Goal: Use online tool/utility: Utilize a website feature to perform a specific function

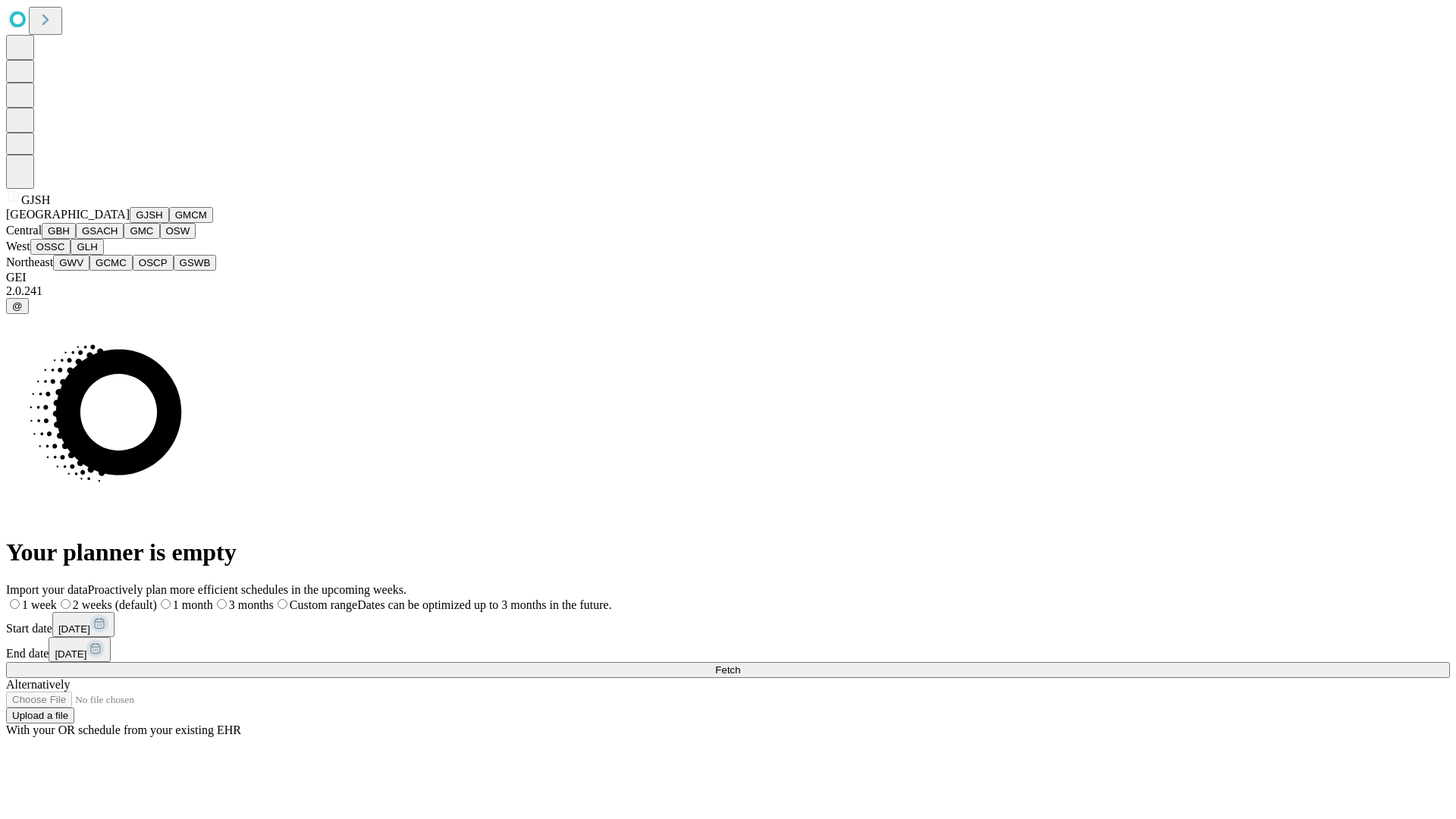
click at [130, 223] on button "GJSH" at bounding box center [150, 215] width 39 height 16
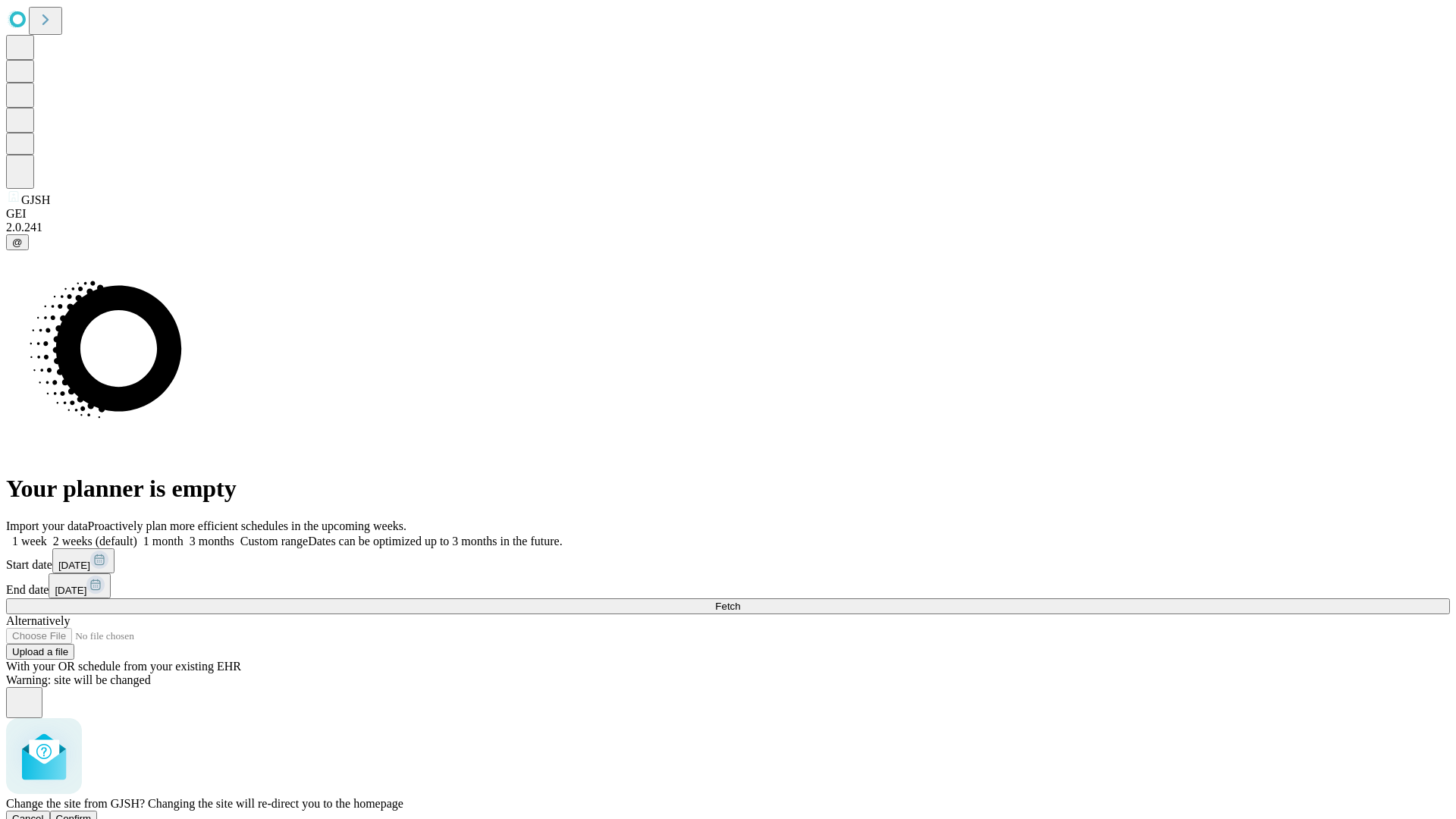
click at [92, 813] on span "Confirm" at bounding box center [74, 818] width 36 height 11
click at [47, 534] on label "1 week" at bounding box center [27, 540] width 41 height 13
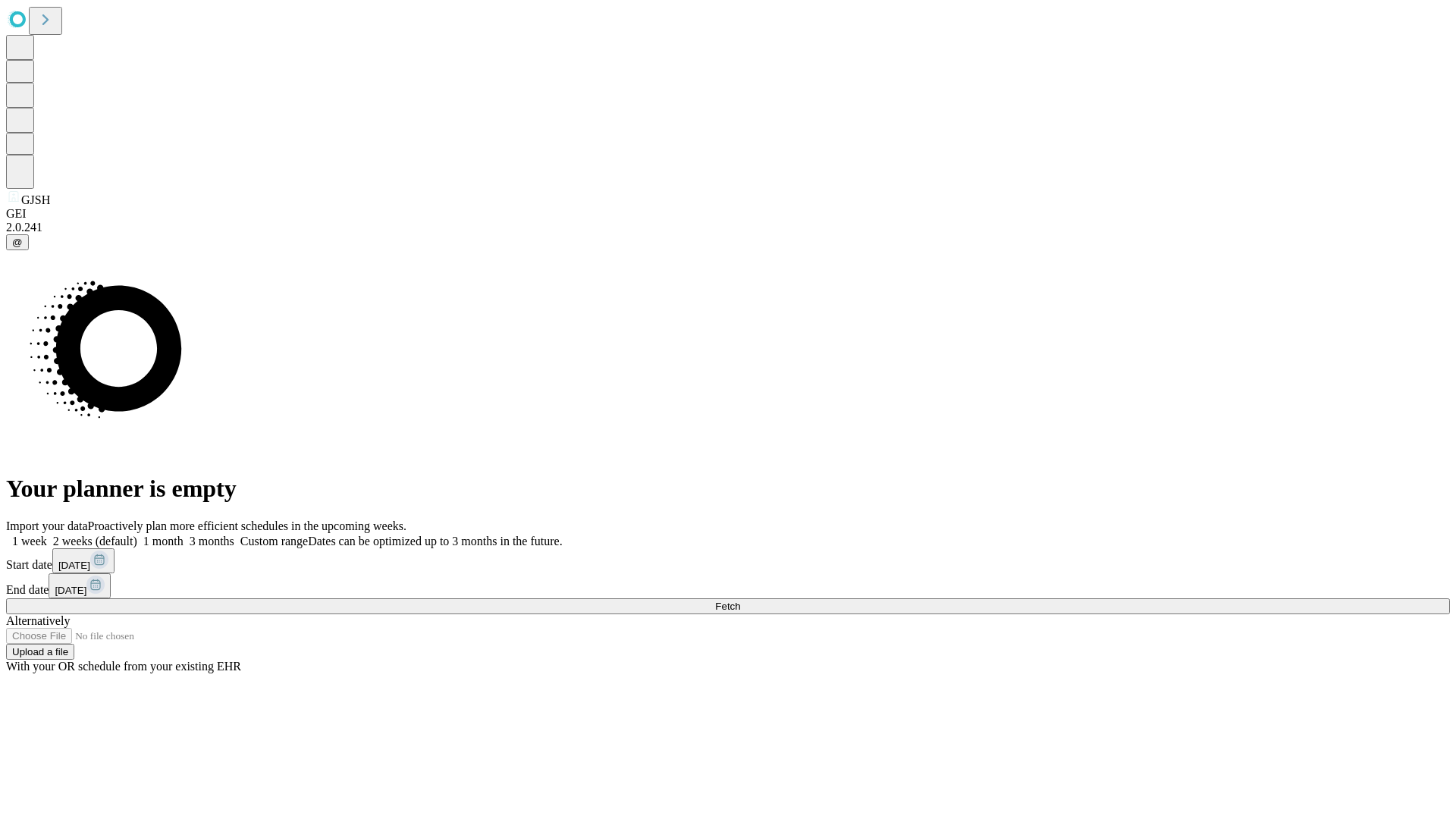
click at [740, 600] on span "Fetch" at bounding box center [727, 606] width 25 height 11
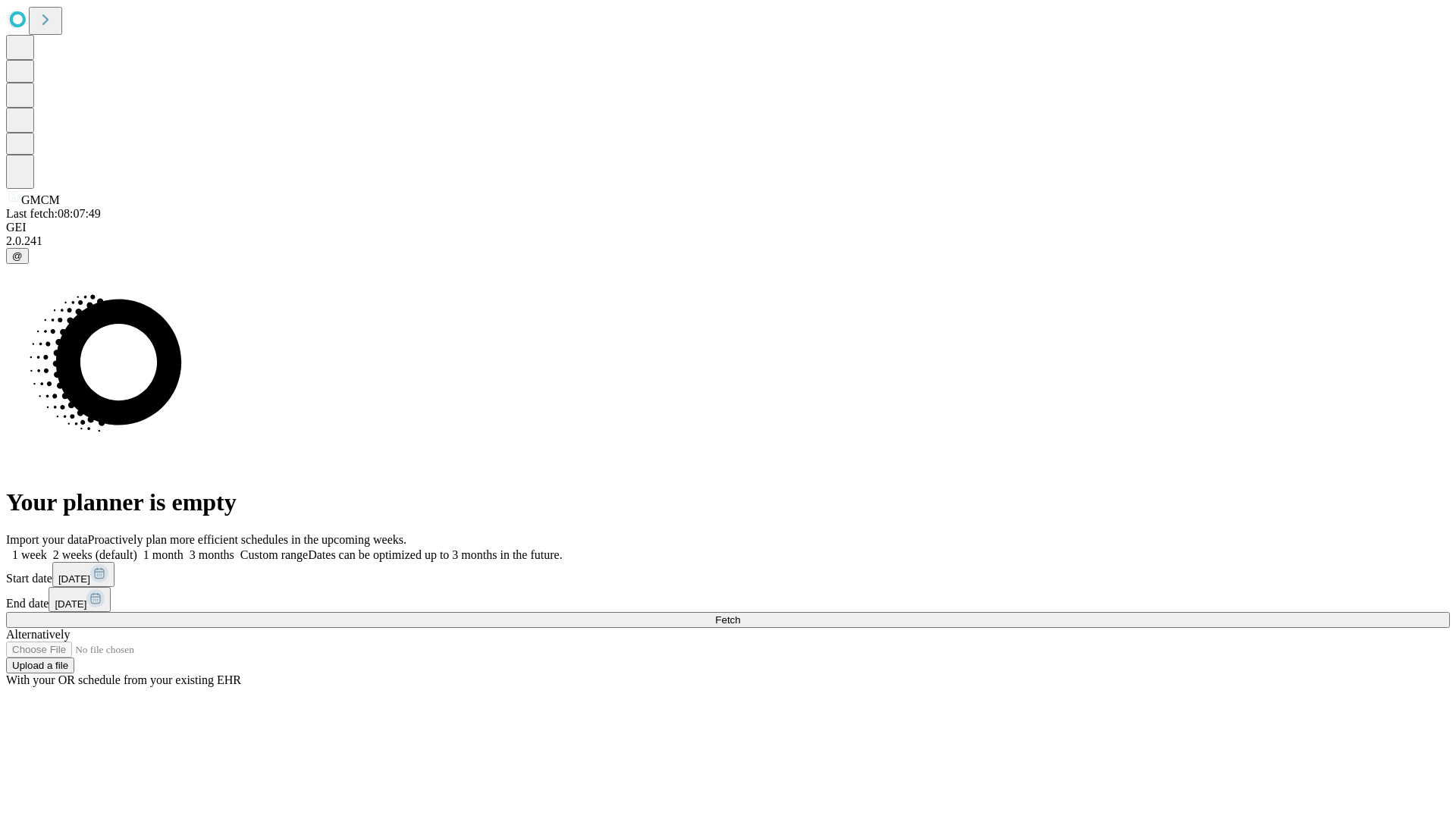
click at [47, 548] on label "1 week" at bounding box center [27, 554] width 41 height 13
click at [740, 614] on span "Fetch" at bounding box center [727, 619] width 25 height 11
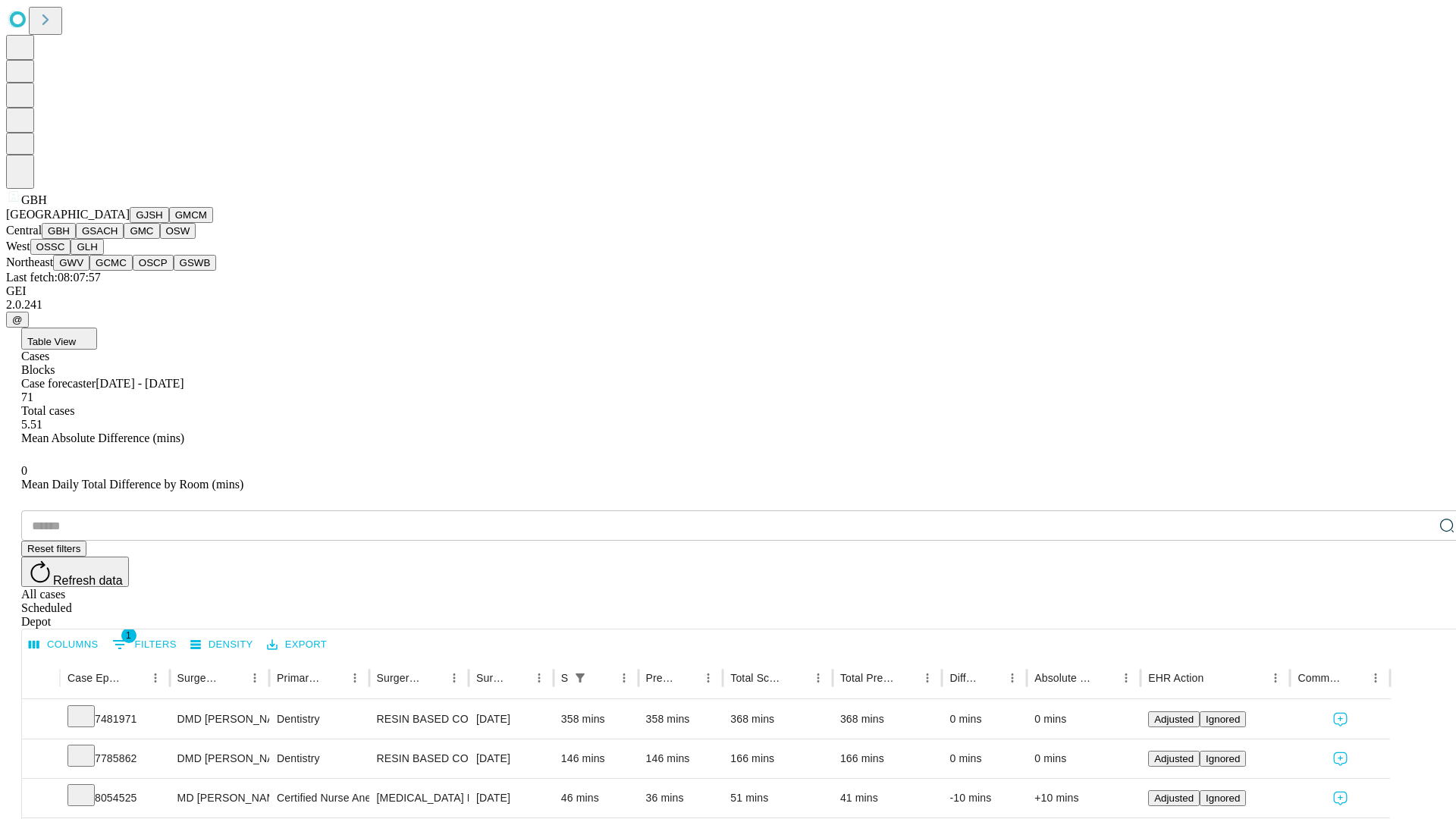
click at [118, 239] on button "GSACH" at bounding box center [99, 231] width 48 height 16
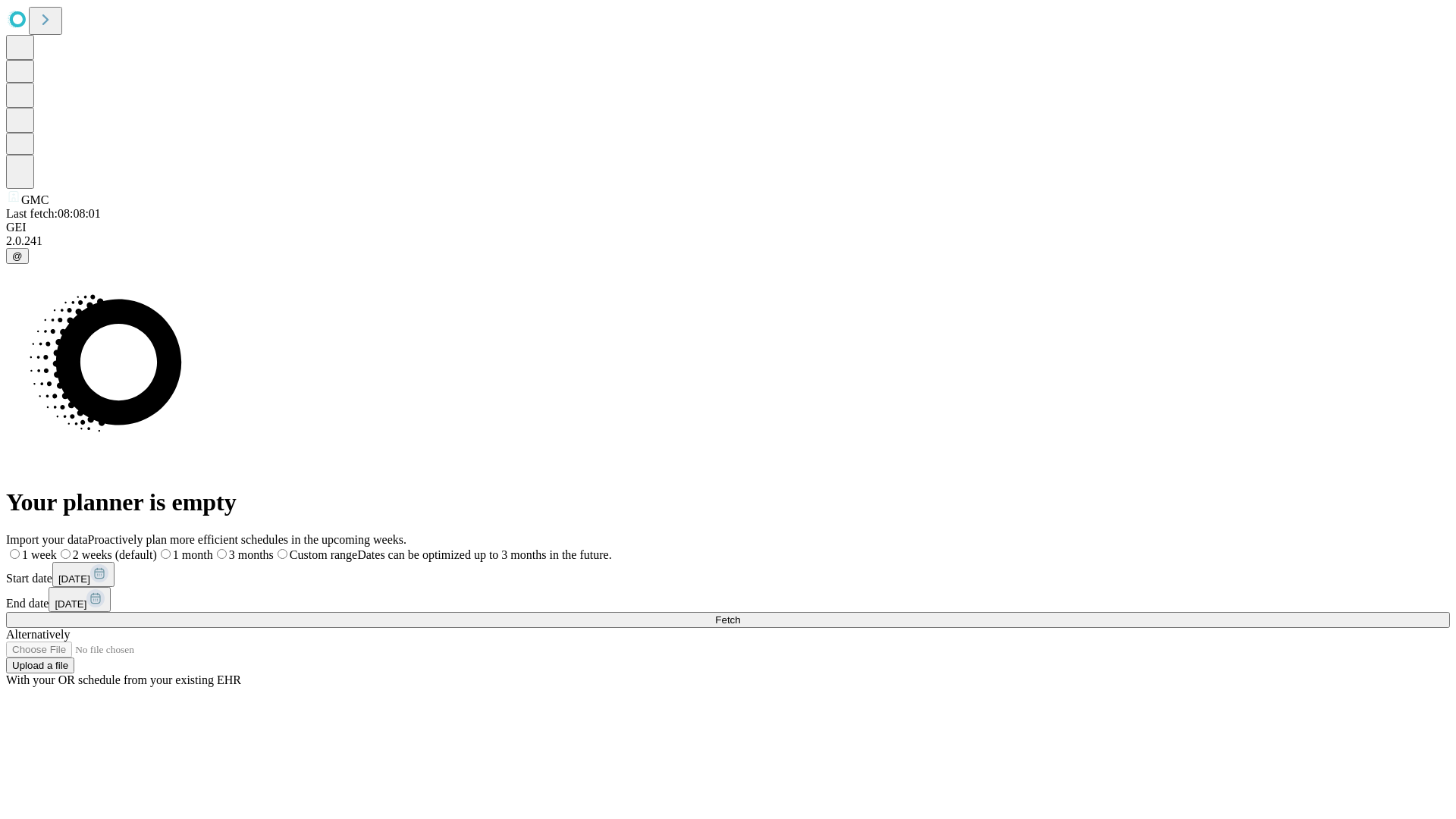
click at [57, 548] on label "1 week" at bounding box center [31, 554] width 51 height 13
click at [740, 614] on span "Fetch" at bounding box center [727, 619] width 25 height 11
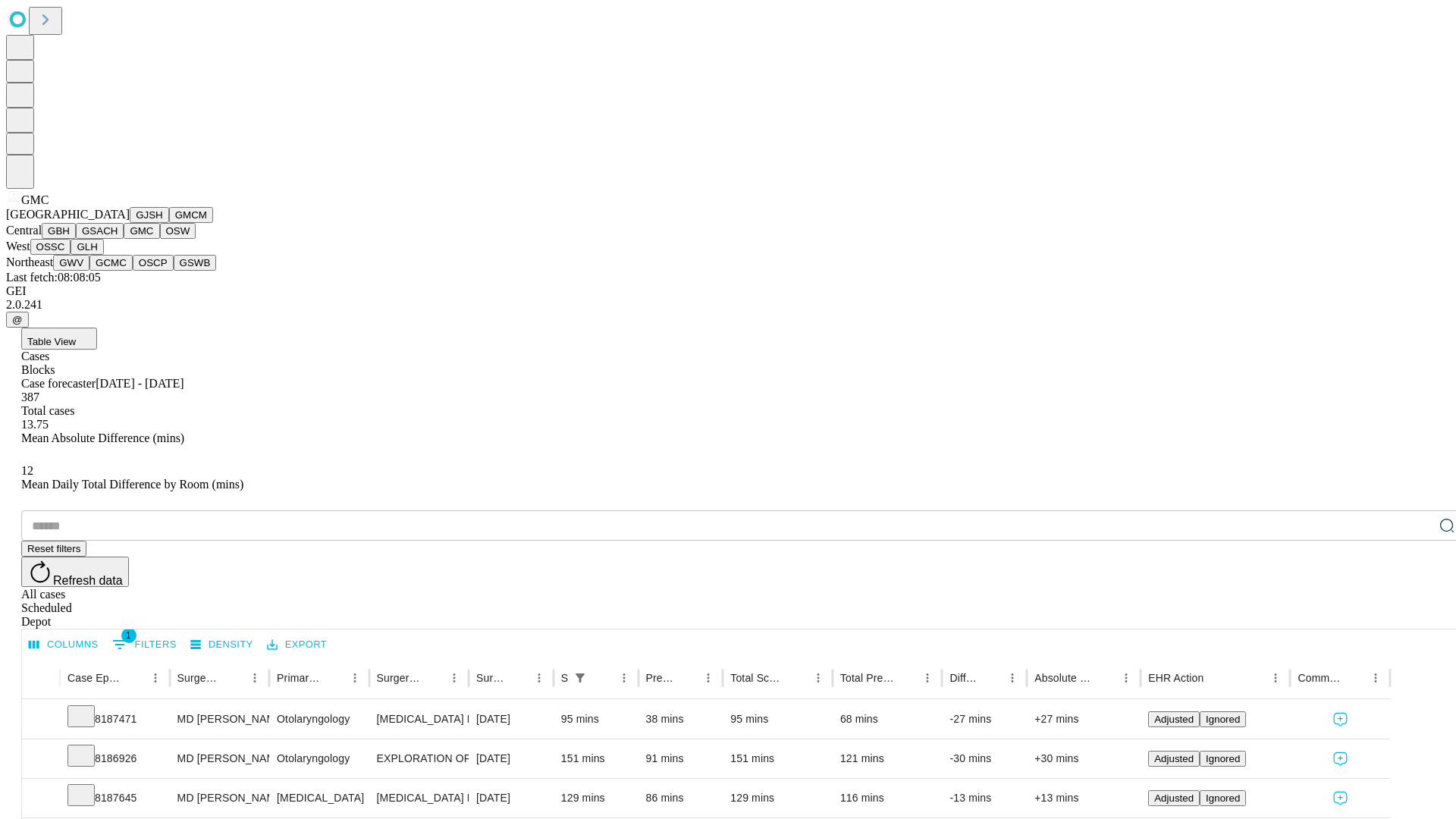
click at [160, 239] on button "OSW" at bounding box center [178, 231] width 36 height 16
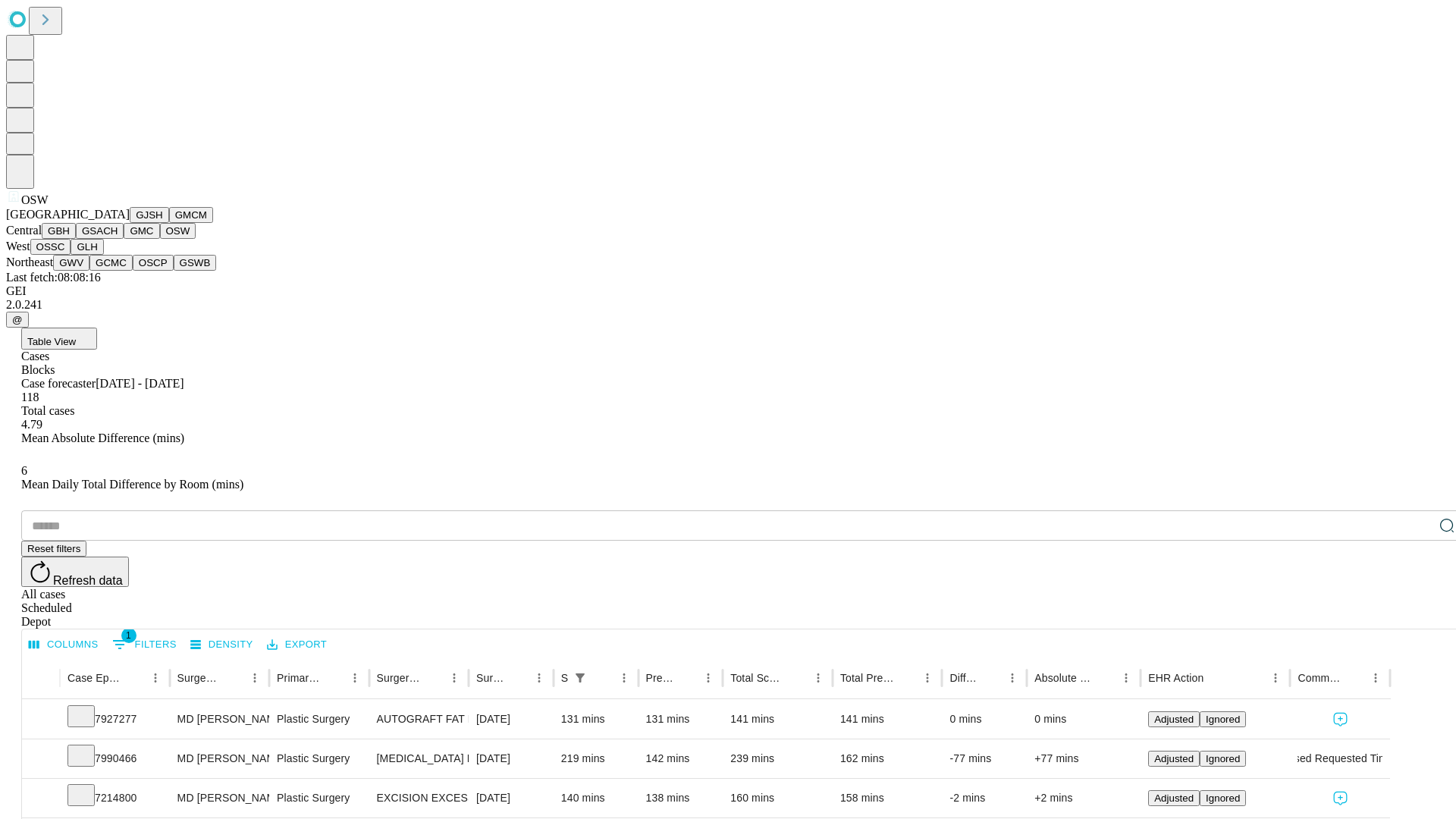
click at [71, 255] on button "OSSC" at bounding box center [51, 247] width 41 height 16
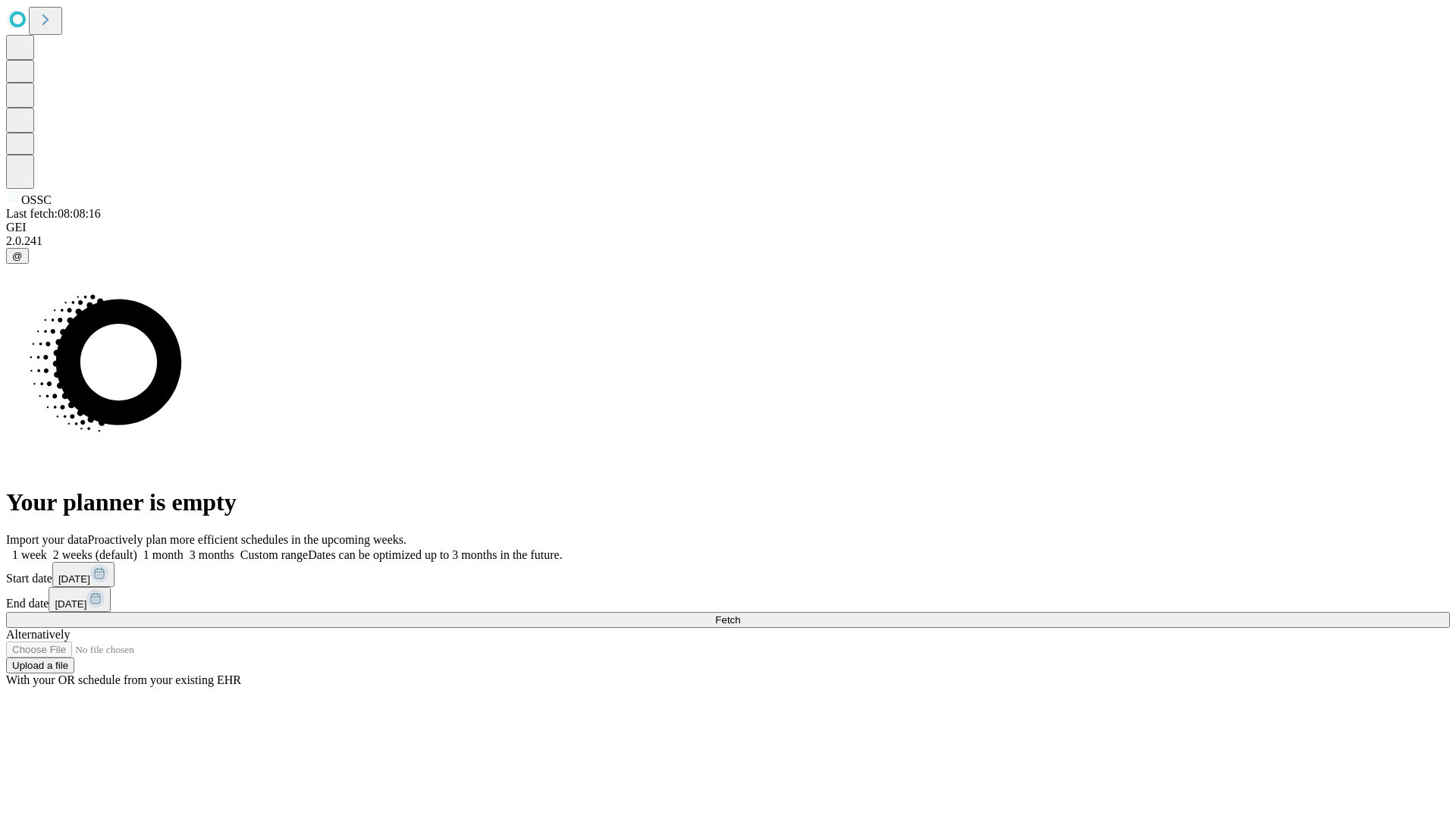
click at [740, 614] on span "Fetch" at bounding box center [727, 619] width 25 height 11
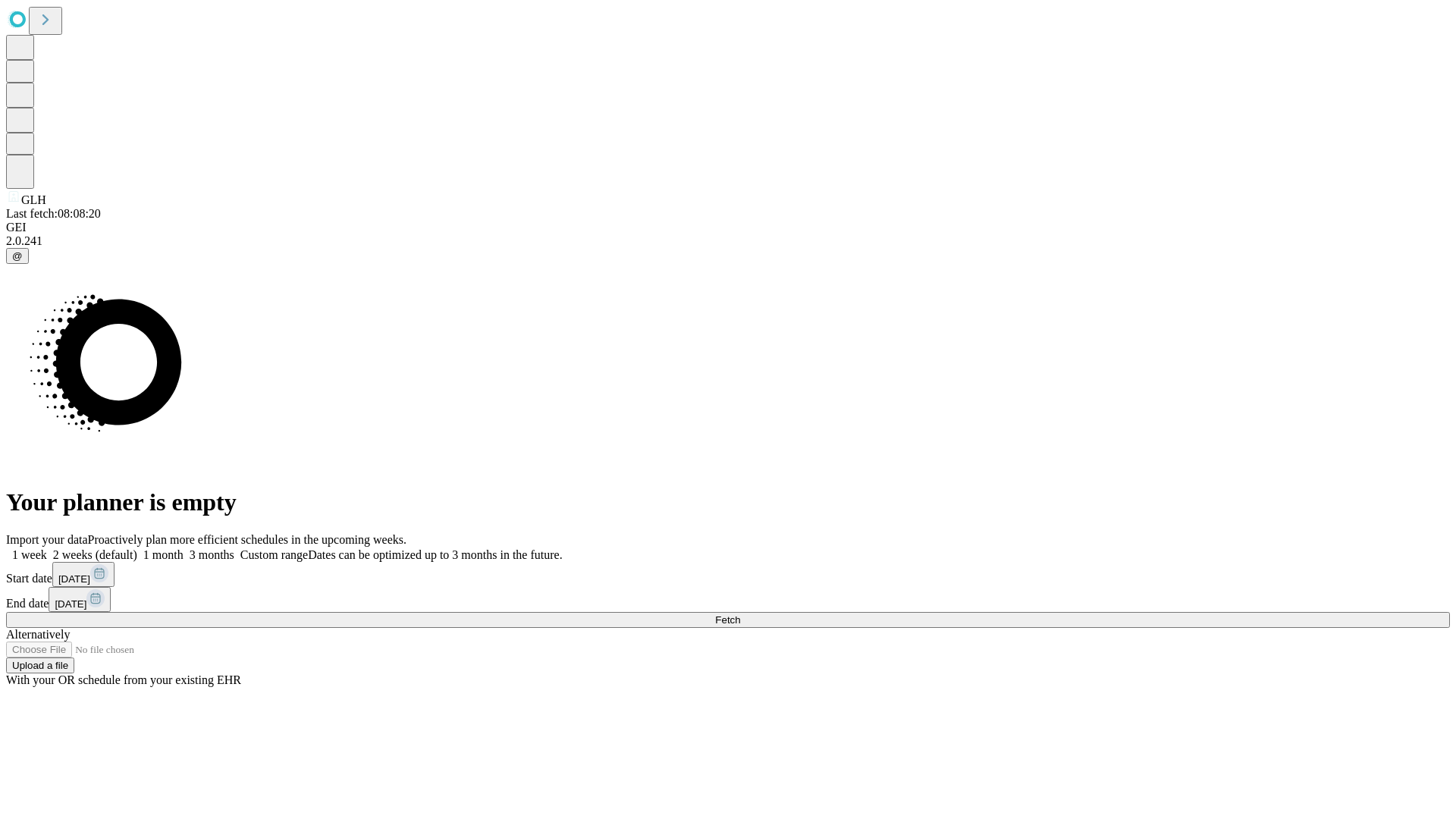
click at [740, 614] on span "Fetch" at bounding box center [727, 619] width 25 height 11
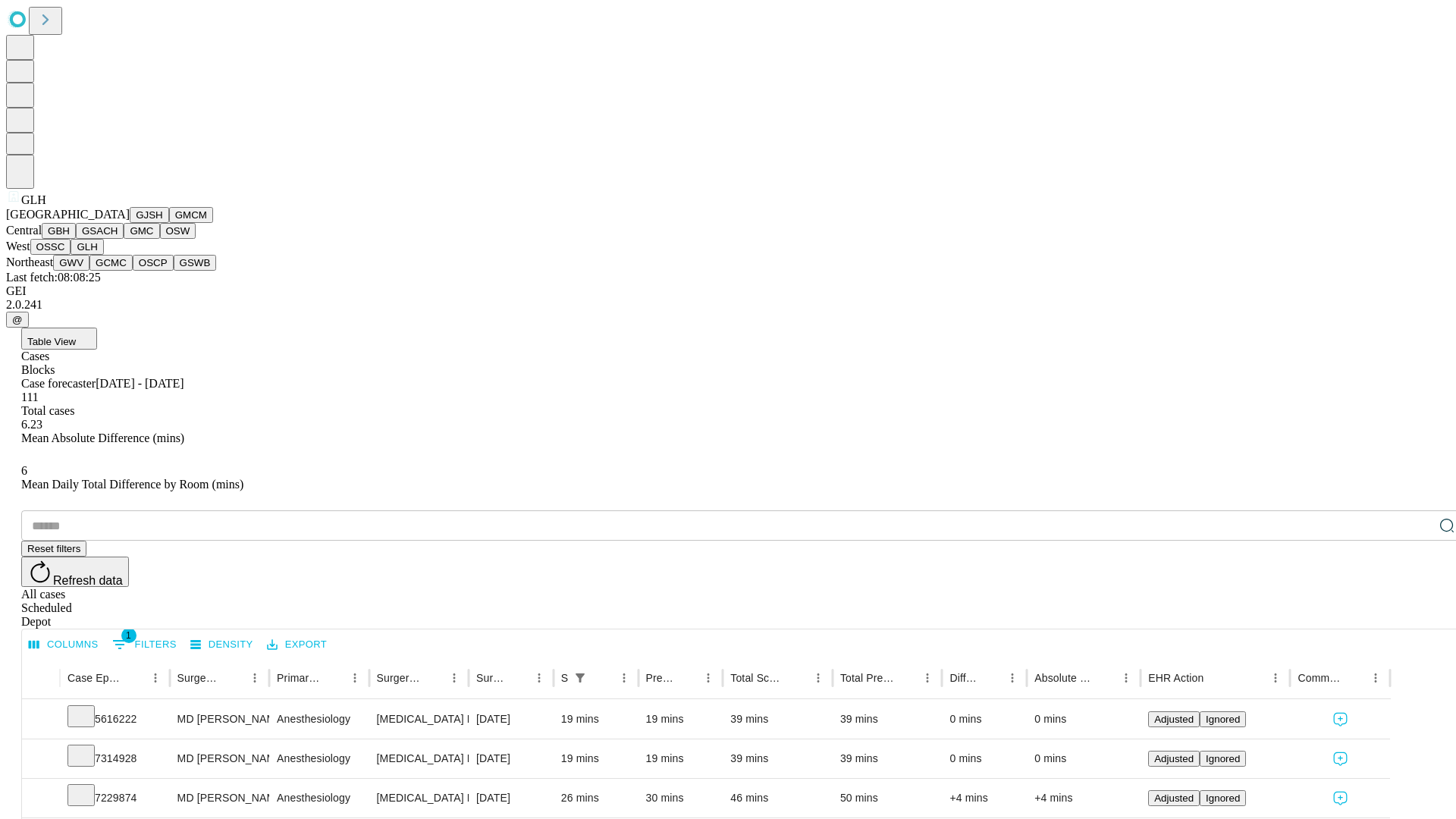
click at [90, 271] on button "GWV" at bounding box center [71, 263] width 36 height 16
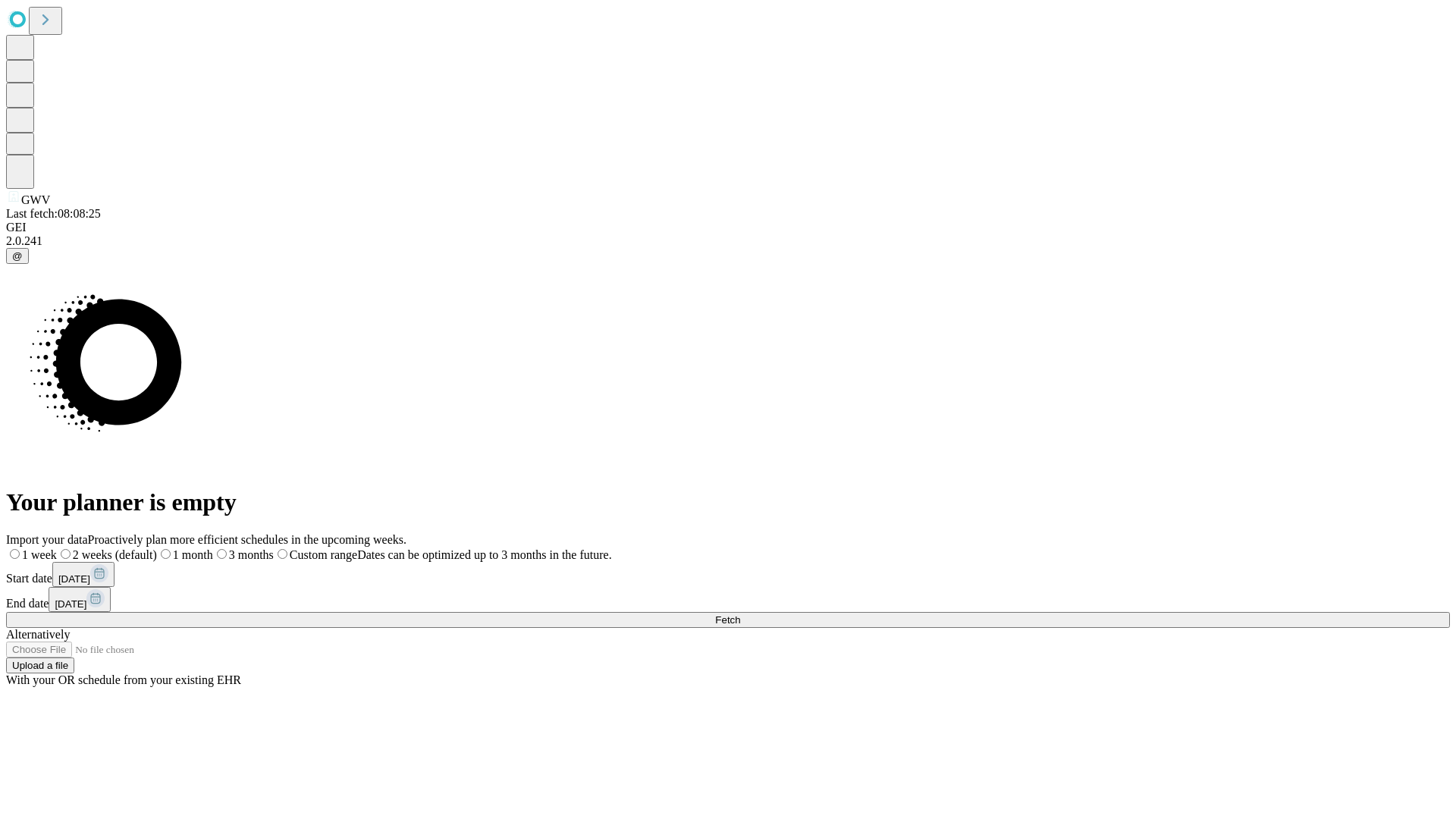
click at [740, 614] on span "Fetch" at bounding box center [727, 619] width 25 height 11
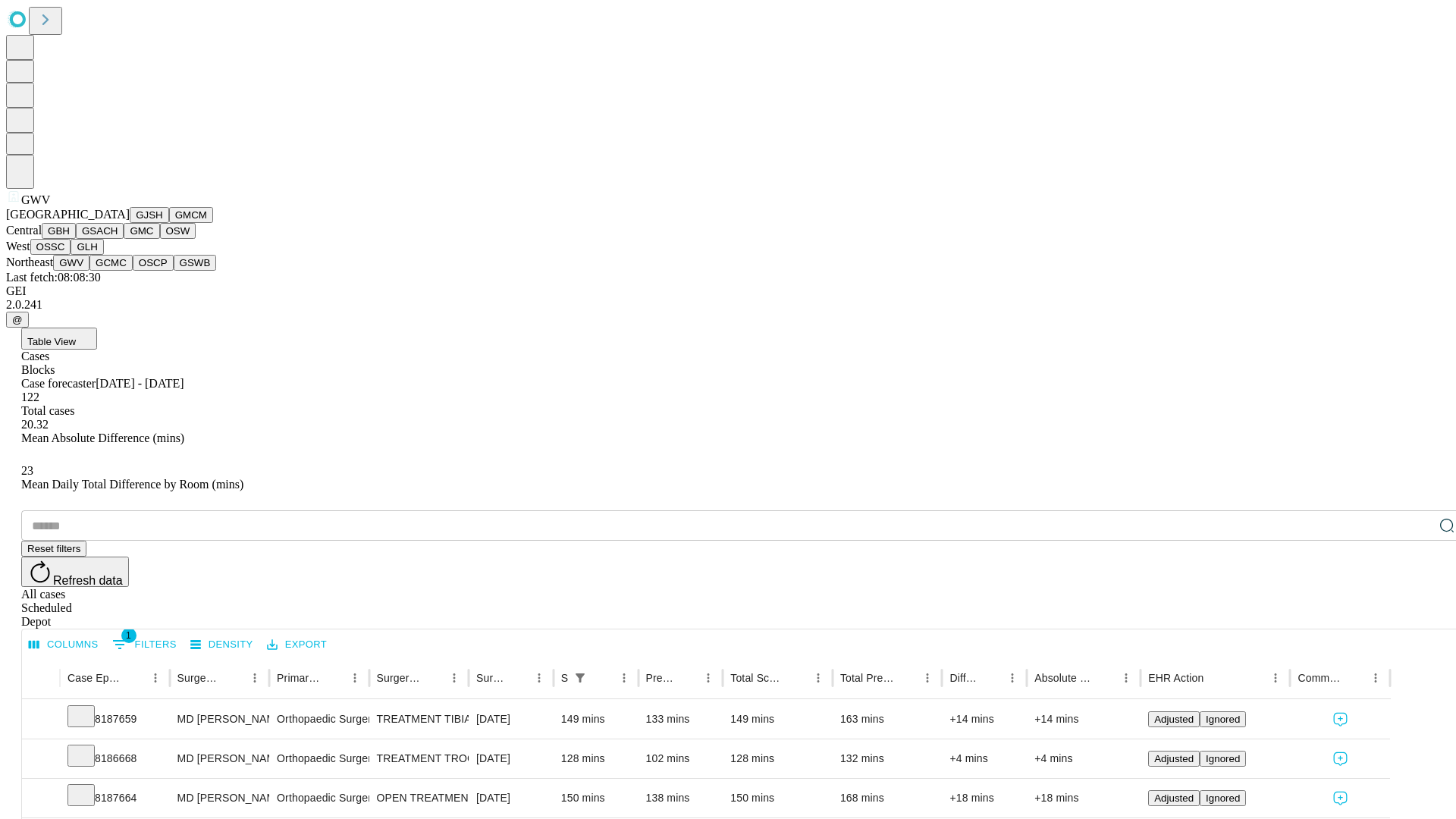
click at [118, 271] on button "GCMC" at bounding box center [111, 263] width 43 height 16
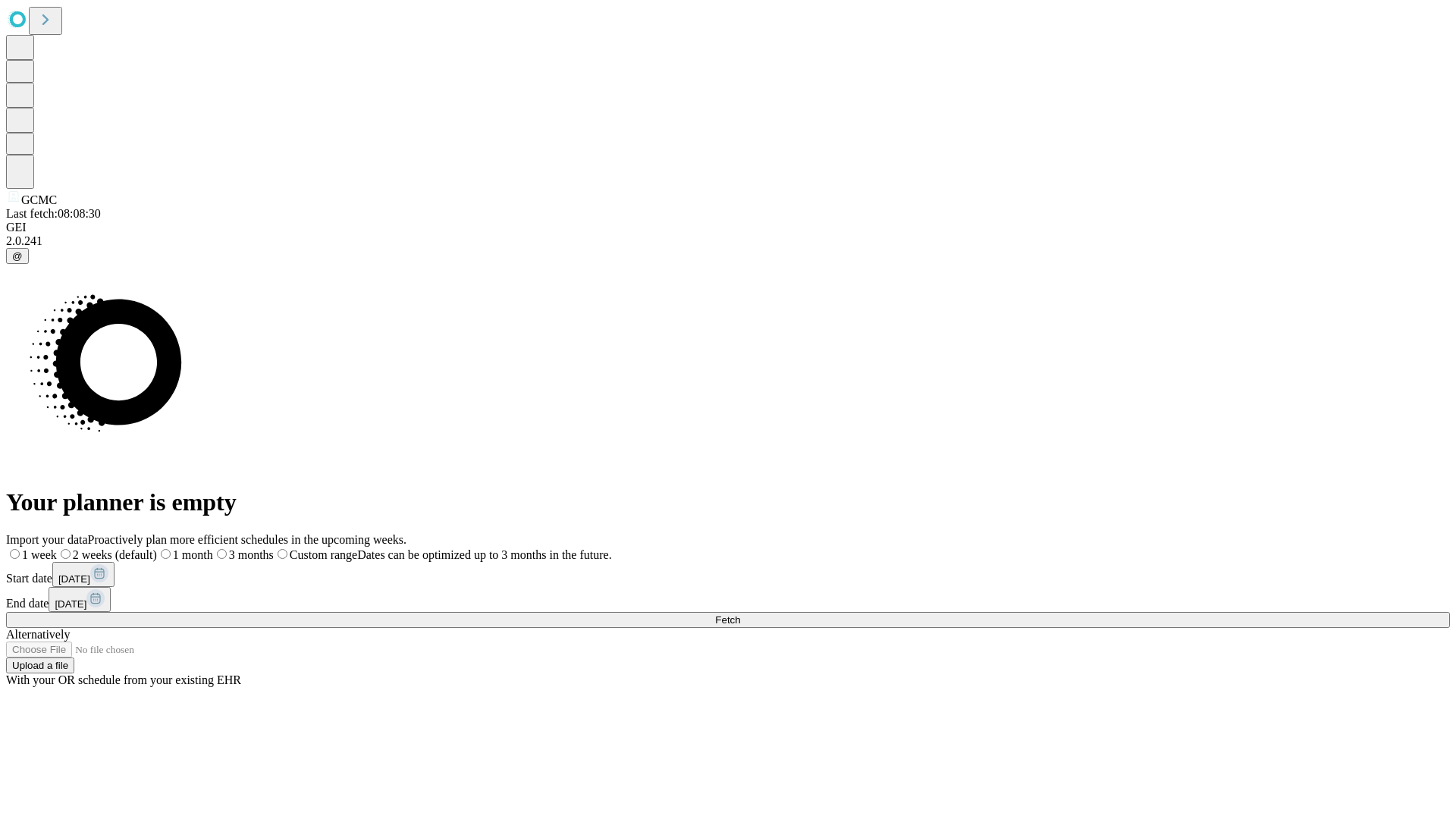
click at [57, 548] on label "1 week" at bounding box center [31, 554] width 51 height 13
click at [740, 614] on span "Fetch" at bounding box center [727, 619] width 25 height 11
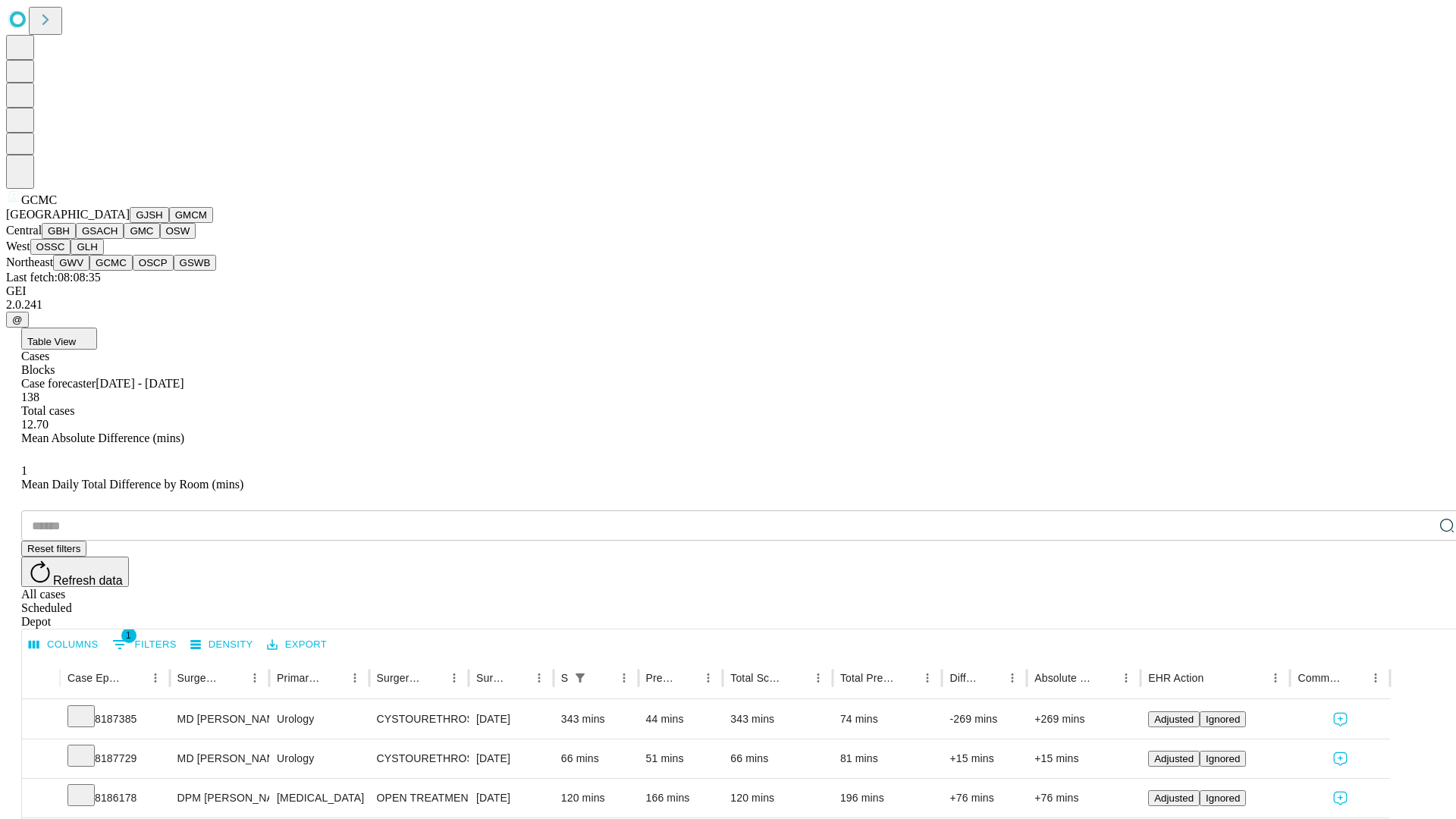
click at [133, 271] on button "OSCP" at bounding box center [153, 263] width 41 height 16
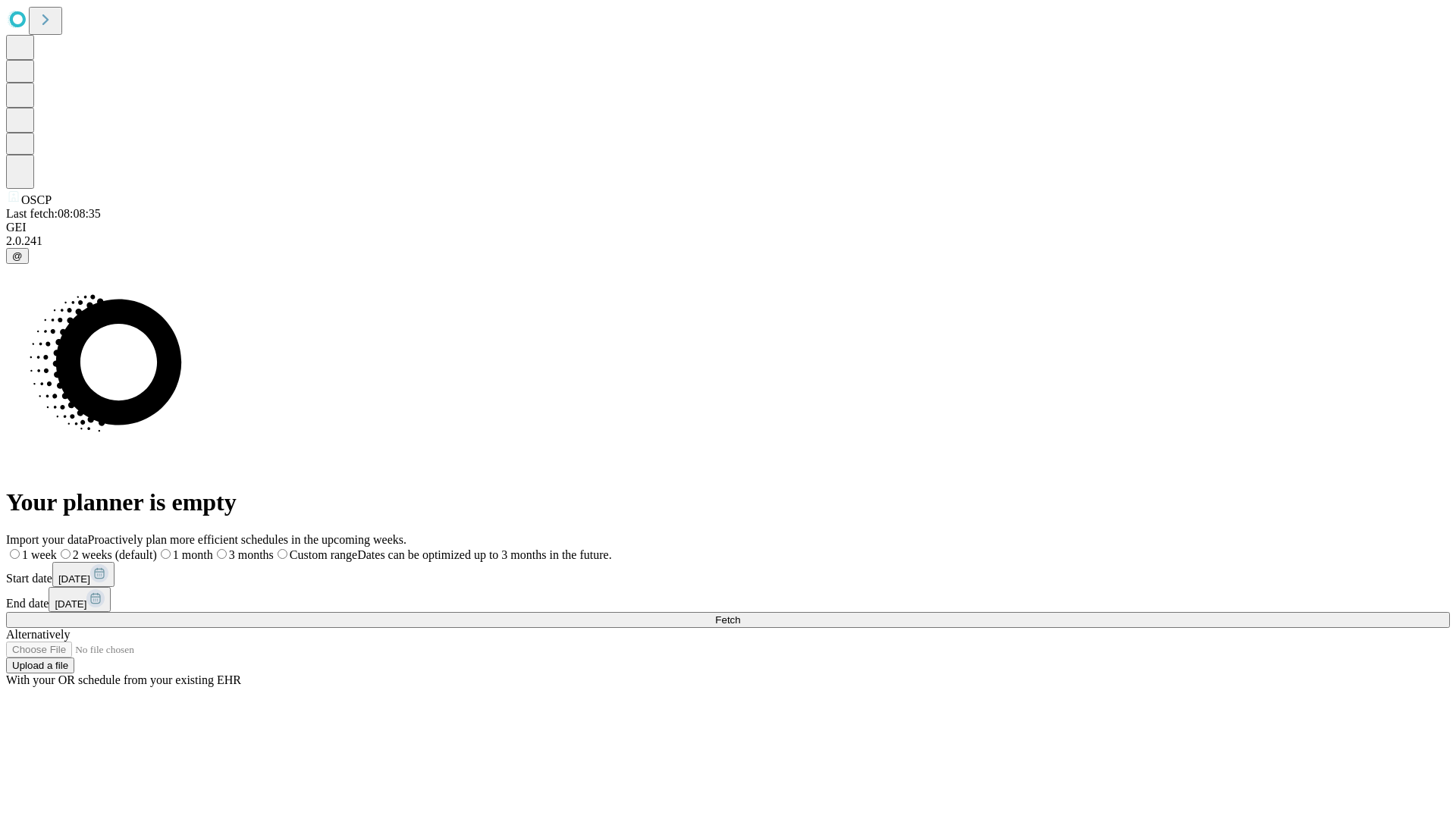
click at [57, 548] on label "1 week" at bounding box center [31, 554] width 51 height 13
click at [740, 614] on span "Fetch" at bounding box center [727, 619] width 25 height 11
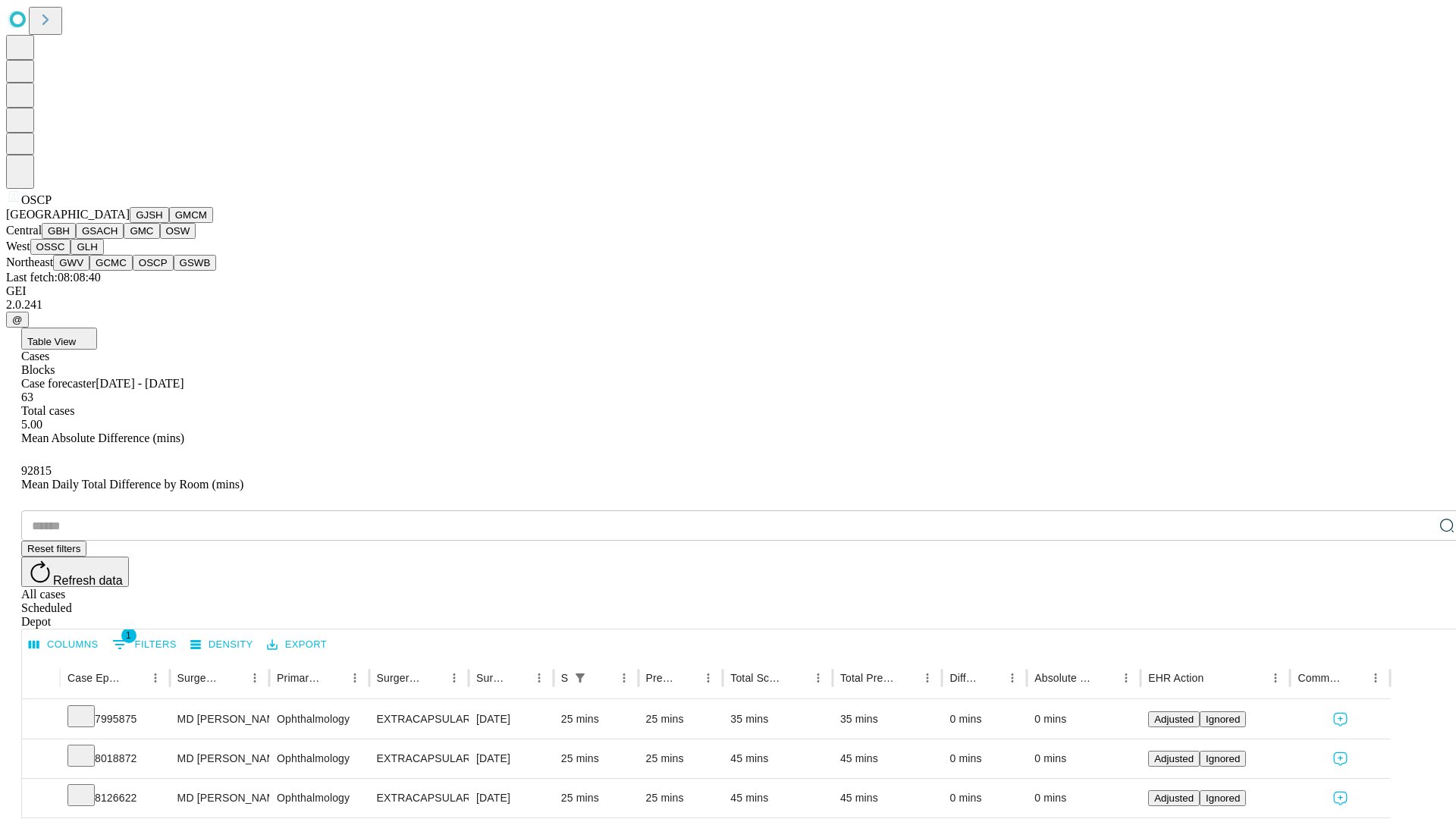
click at [174, 271] on button "GSWB" at bounding box center [195, 263] width 43 height 16
